Goal: Task Accomplishment & Management: Complete application form

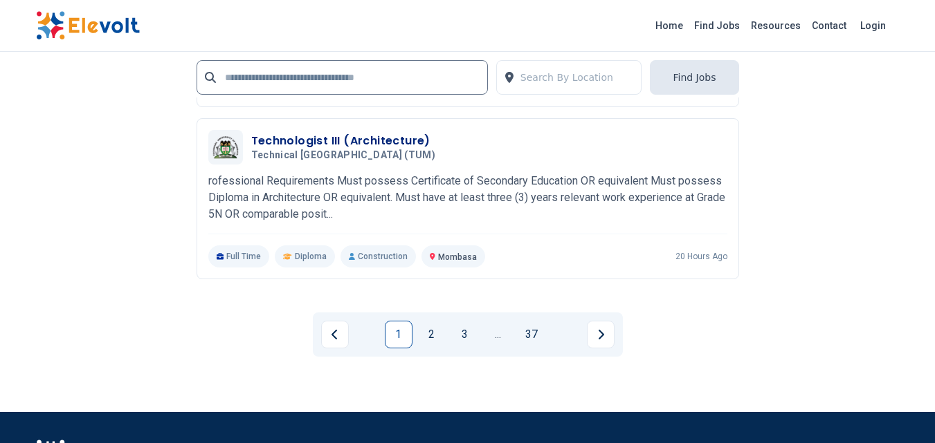
scroll to position [3218, 0]
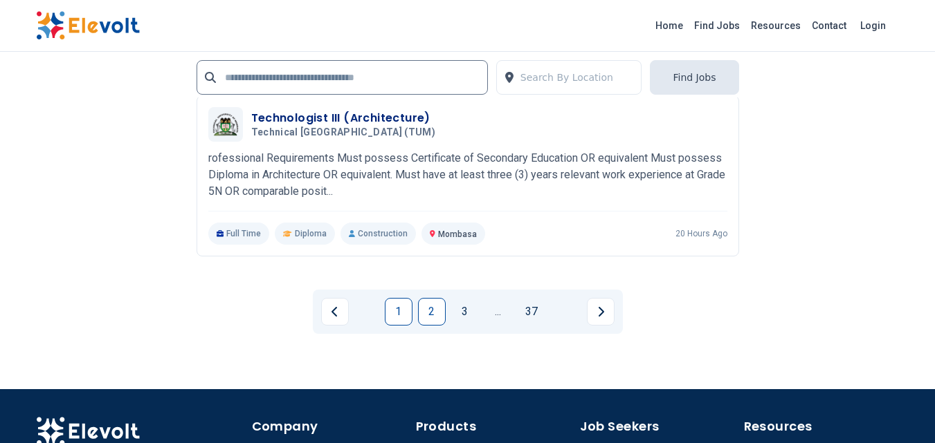
click at [428, 317] on link "2" at bounding box center [432, 312] width 28 height 28
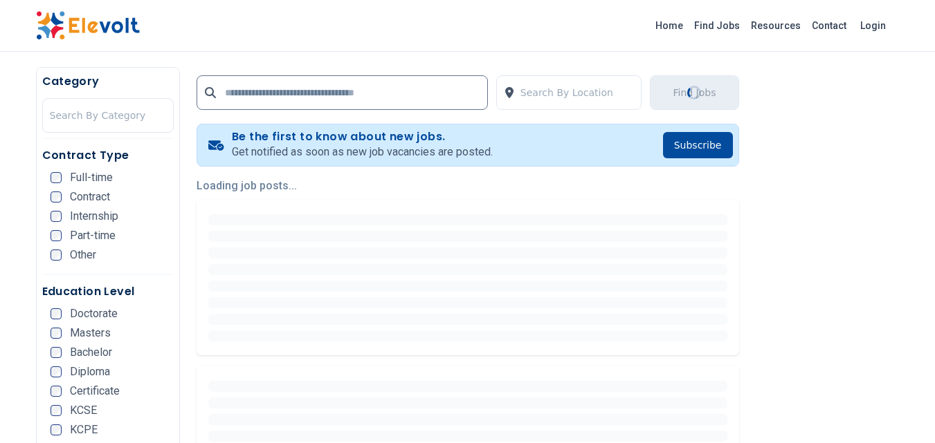
scroll to position [277, 0]
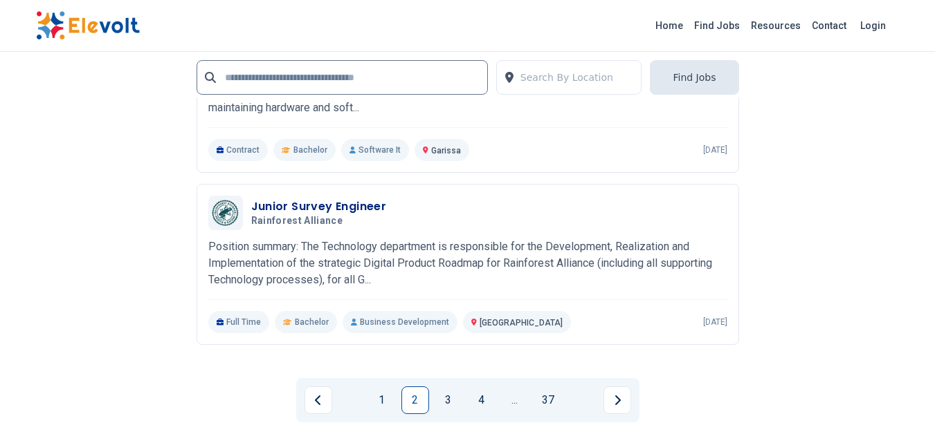
scroll to position [3342, 0]
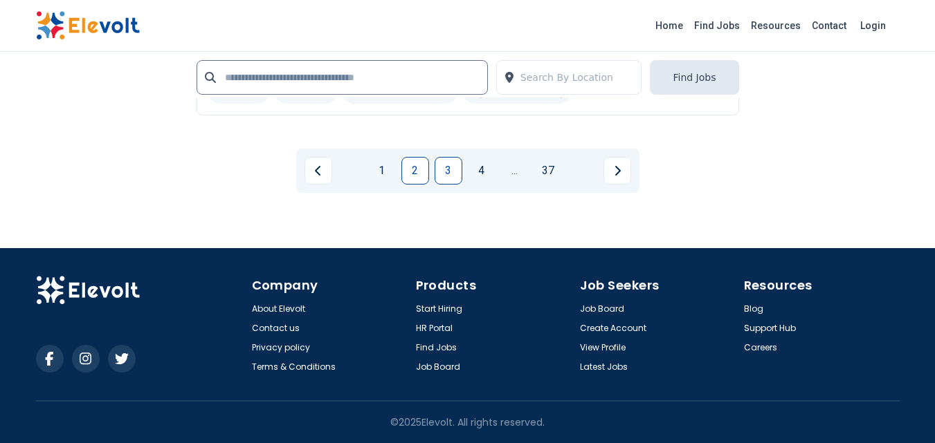
click at [446, 164] on link "3" at bounding box center [448, 171] width 28 height 28
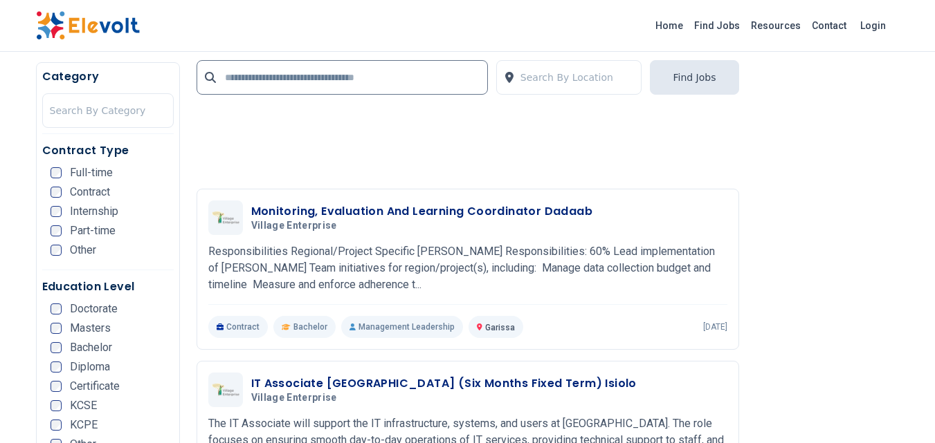
scroll to position [2144, 0]
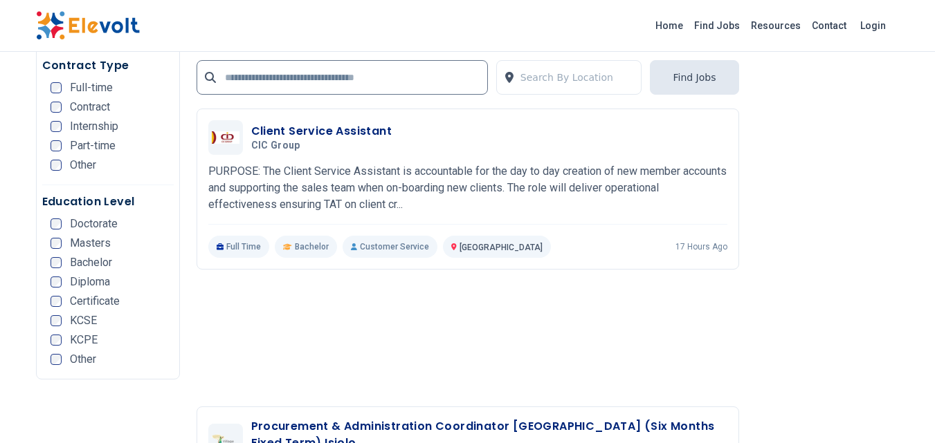
scroll to position [2698, 0]
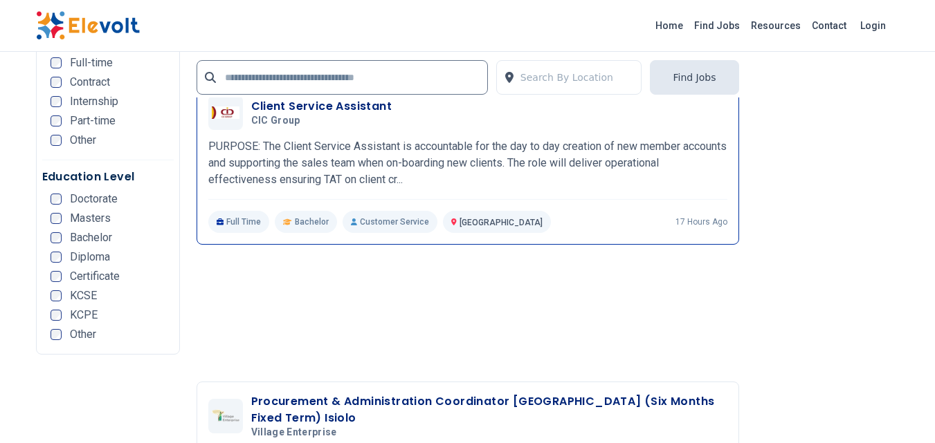
click at [267, 109] on h3 "Client Service Assistant" at bounding box center [321, 106] width 141 height 17
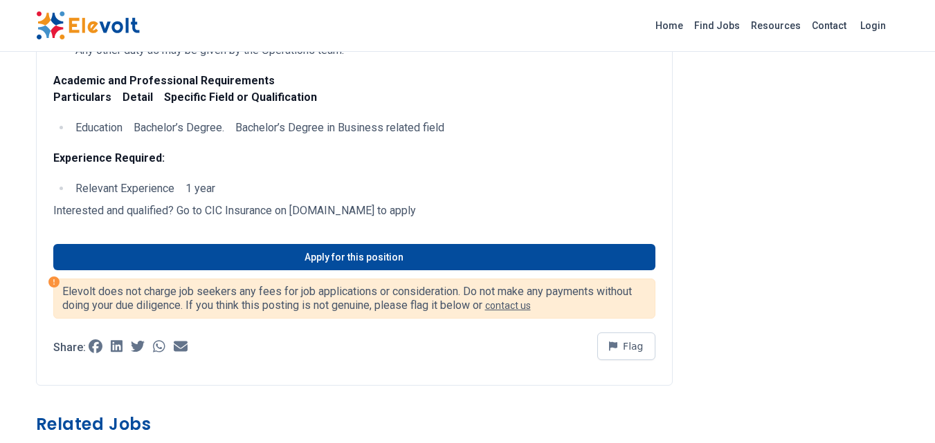
scroll to position [484, 0]
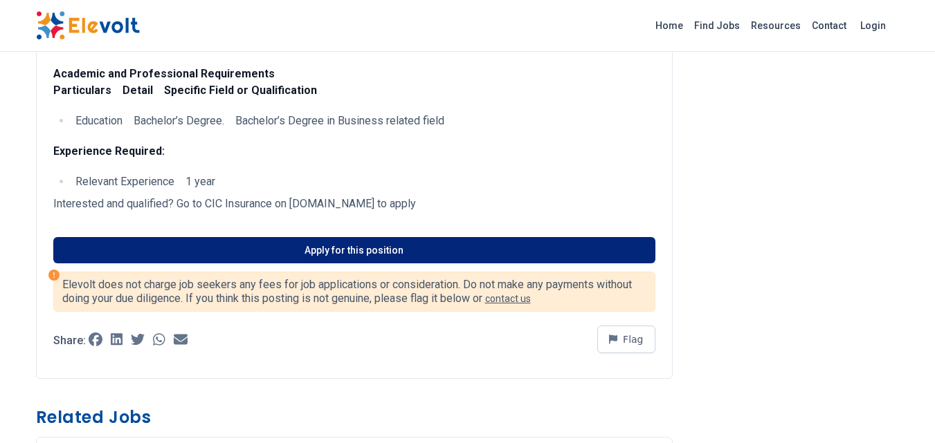
click at [296, 245] on link "Apply for this position" at bounding box center [354, 250] width 602 height 26
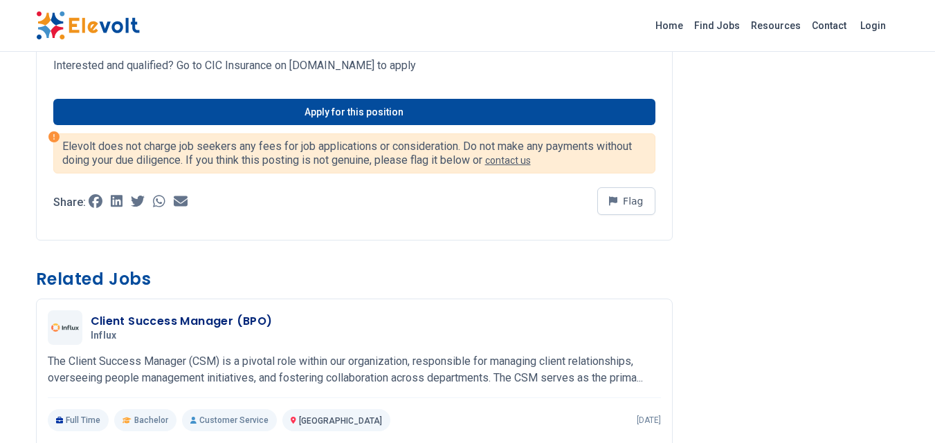
scroll to position [692, 0]
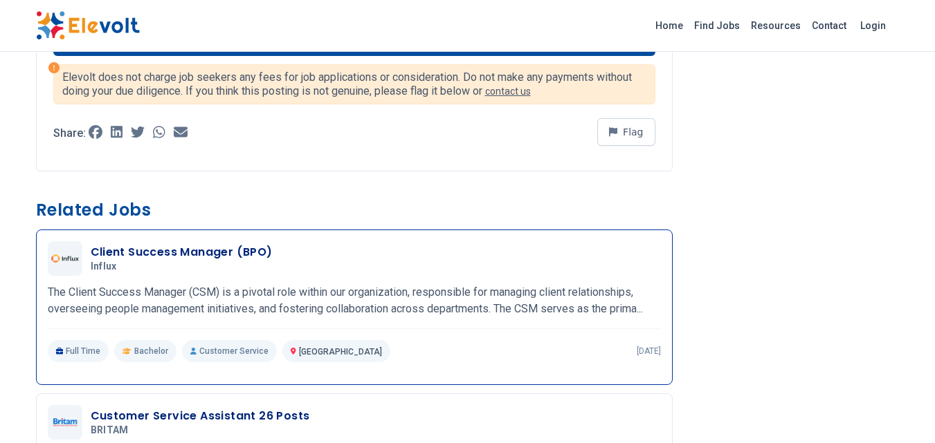
click at [129, 280] on div "Client Success Manager (BPO) Influx 09/22/2025 10/22/2025 Nairobi KE The Client…" at bounding box center [354, 301] width 613 height 121
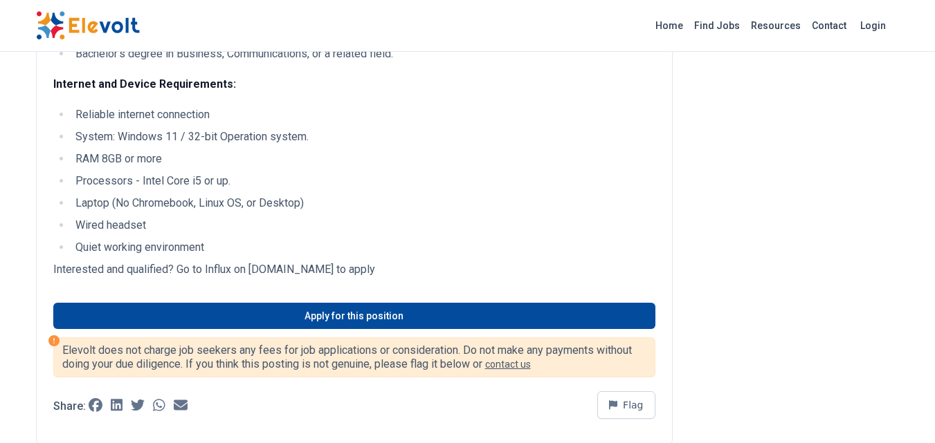
scroll to position [430, 0]
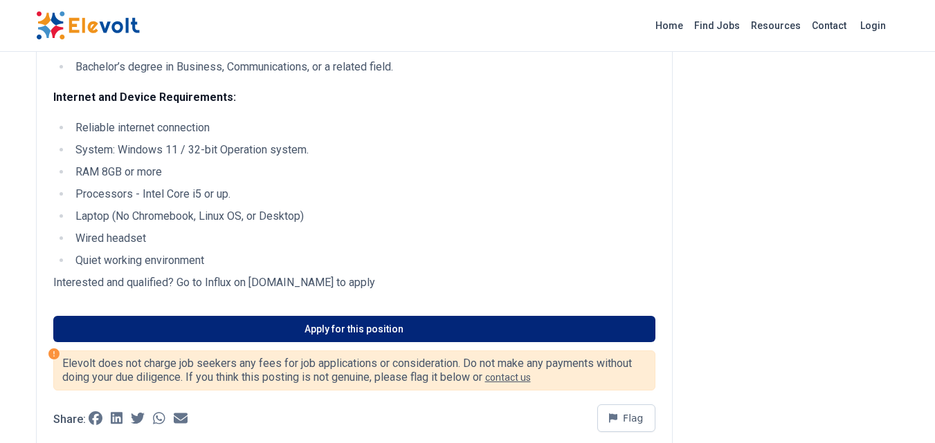
click at [367, 320] on link "Apply for this position" at bounding box center [354, 329] width 602 height 26
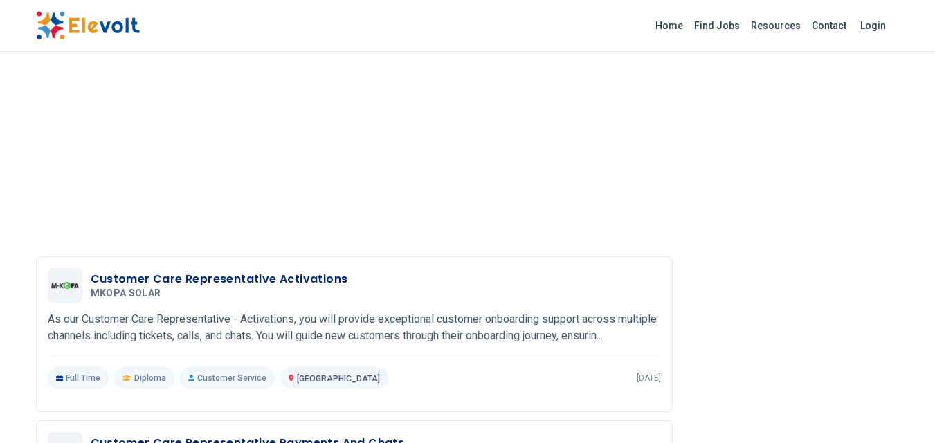
scroll to position [1522, 0]
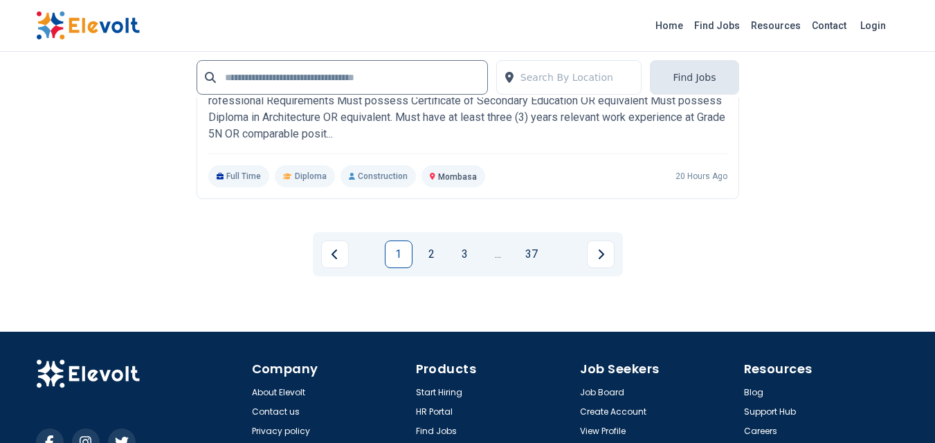
scroll to position [3320, 0]
